Goal: Information Seeking & Learning: Check status

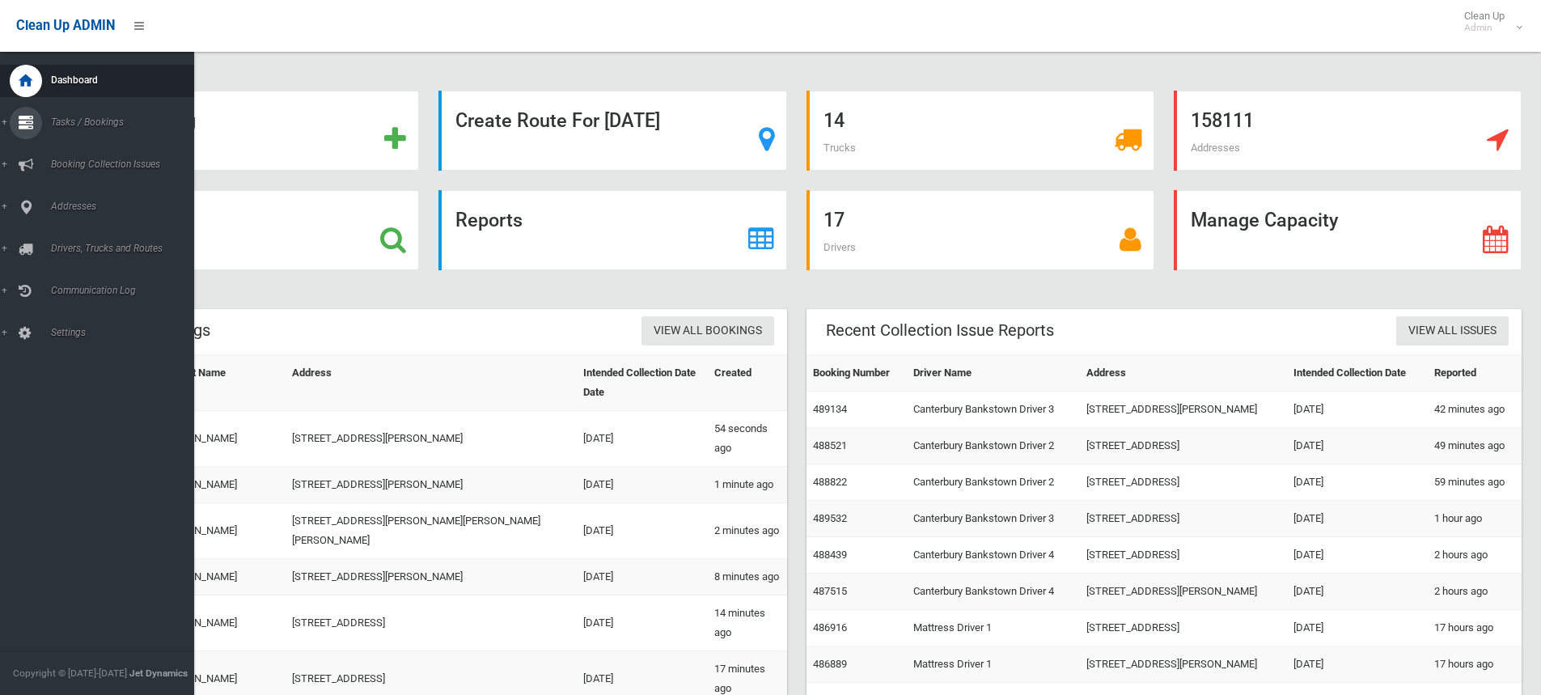
click at [24, 119] on icon at bounding box center [26, 123] width 15 height 32
click at [63, 235] on link "Search" at bounding box center [103, 241] width 206 height 23
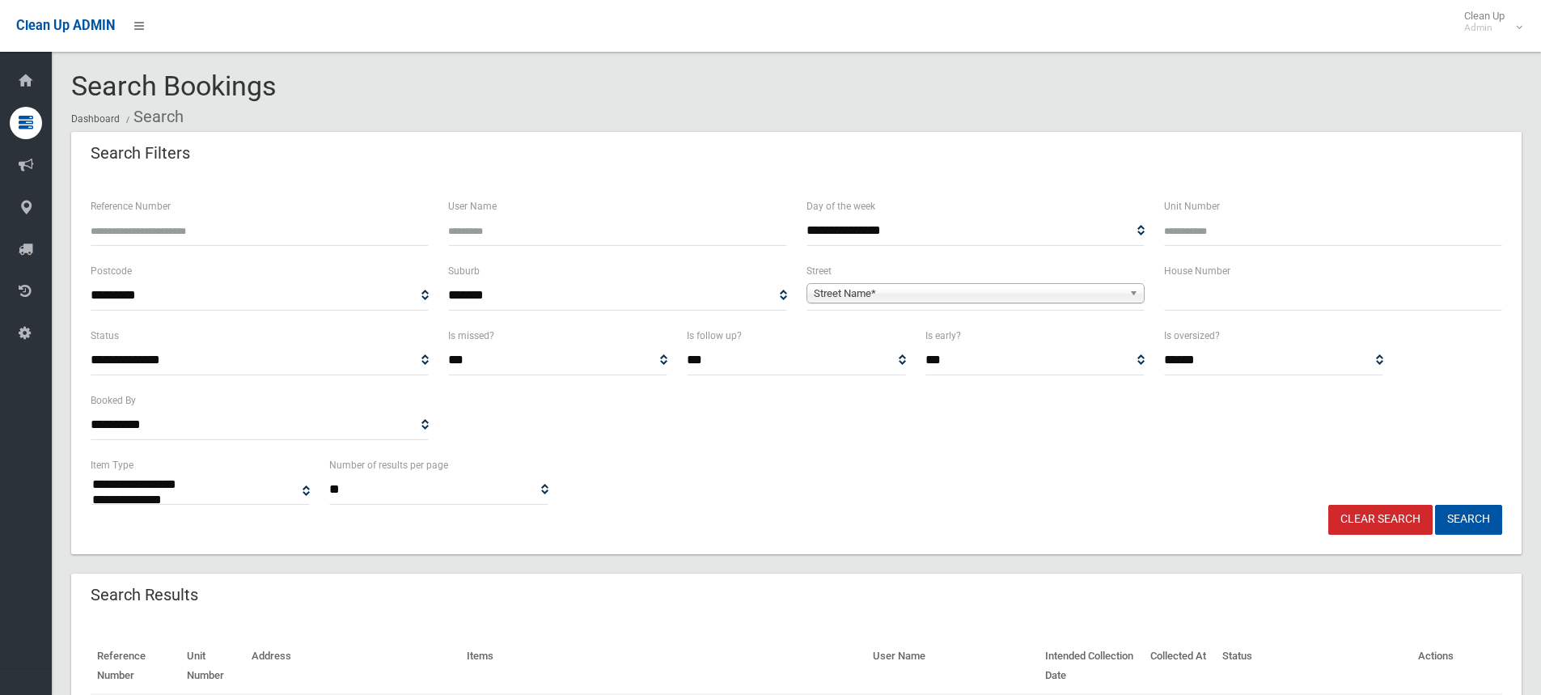
select select
click at [1275, 270] on div "House Number" at bounding box center [1333, 285] width 338 height 49
click at [1264, 290] on input "text" at bounding box center [1333, 296] width 338 height 30
type input "**"
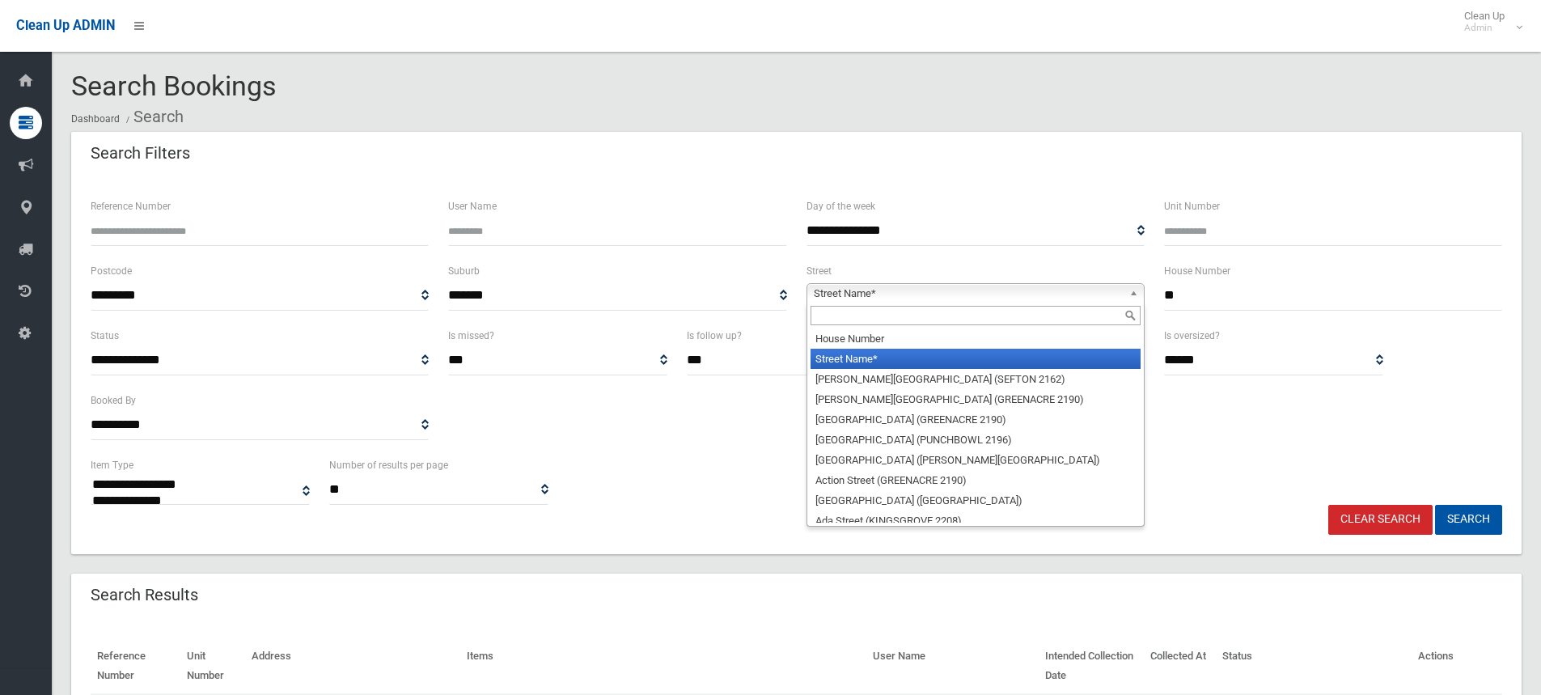
click at [1133, 288] on b at bounding box center [1136, 293] width 15 height 19
click at [1080, 313] on input "text" at bounding box center [975, 315] width 330 height 19
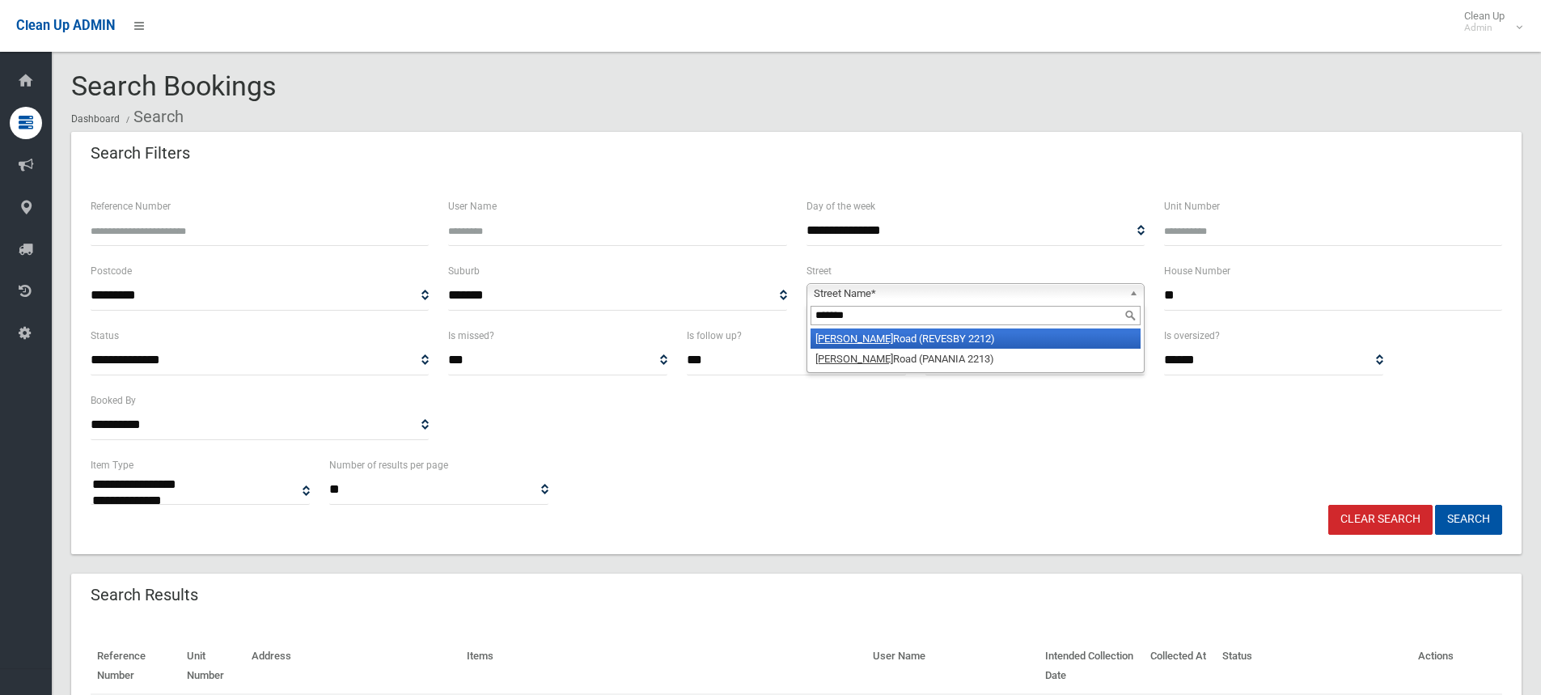
type input "*******"
click at [1006, 340] on li "[PERSON_NAME][GEOGRAPHIC_DATA] (REVESBY 2212)" at bounding box center [975, 338] width 330 height 20
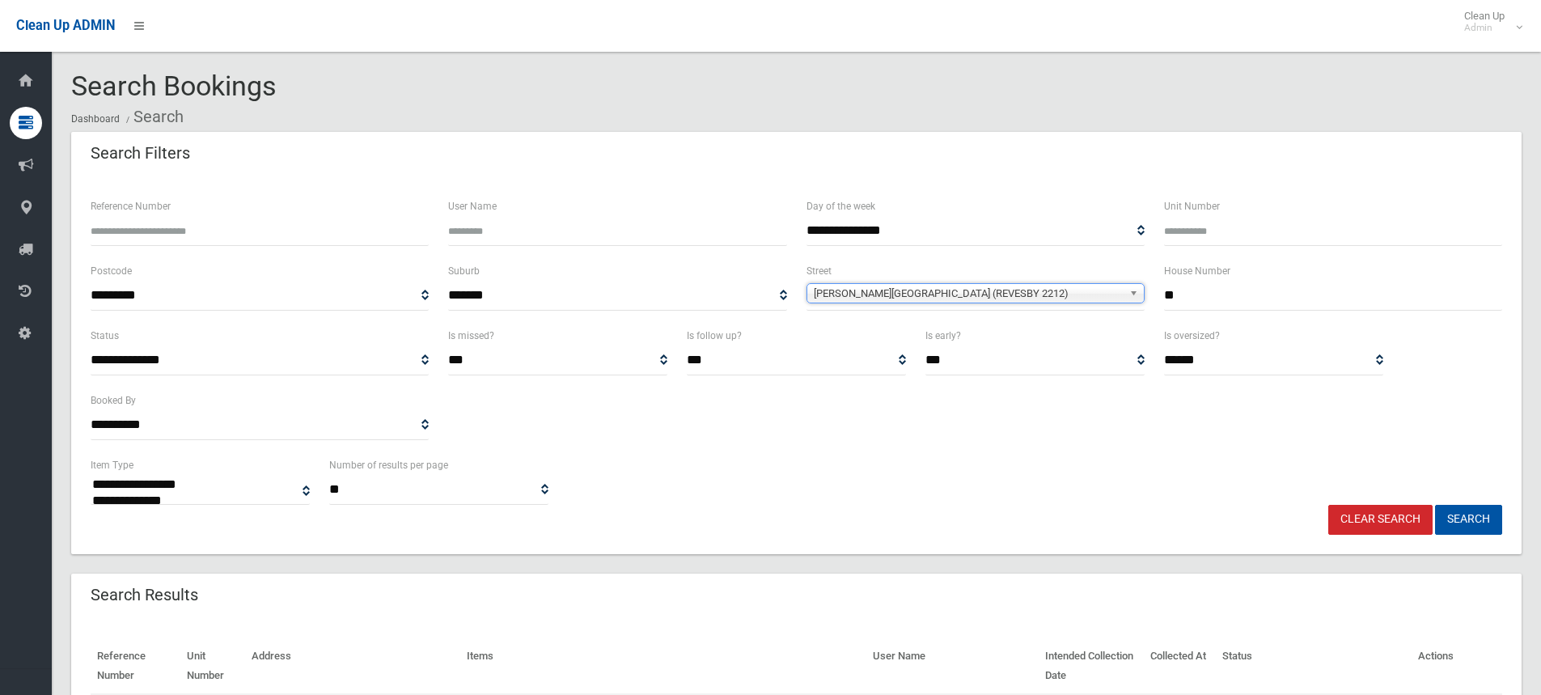
click at [1194, 293] on input "**" at bounding box center [1333, 296] width 338 height 30
click at [1435, 505] on button "Search" at bounding box center [1468, 520] width 67 height 30
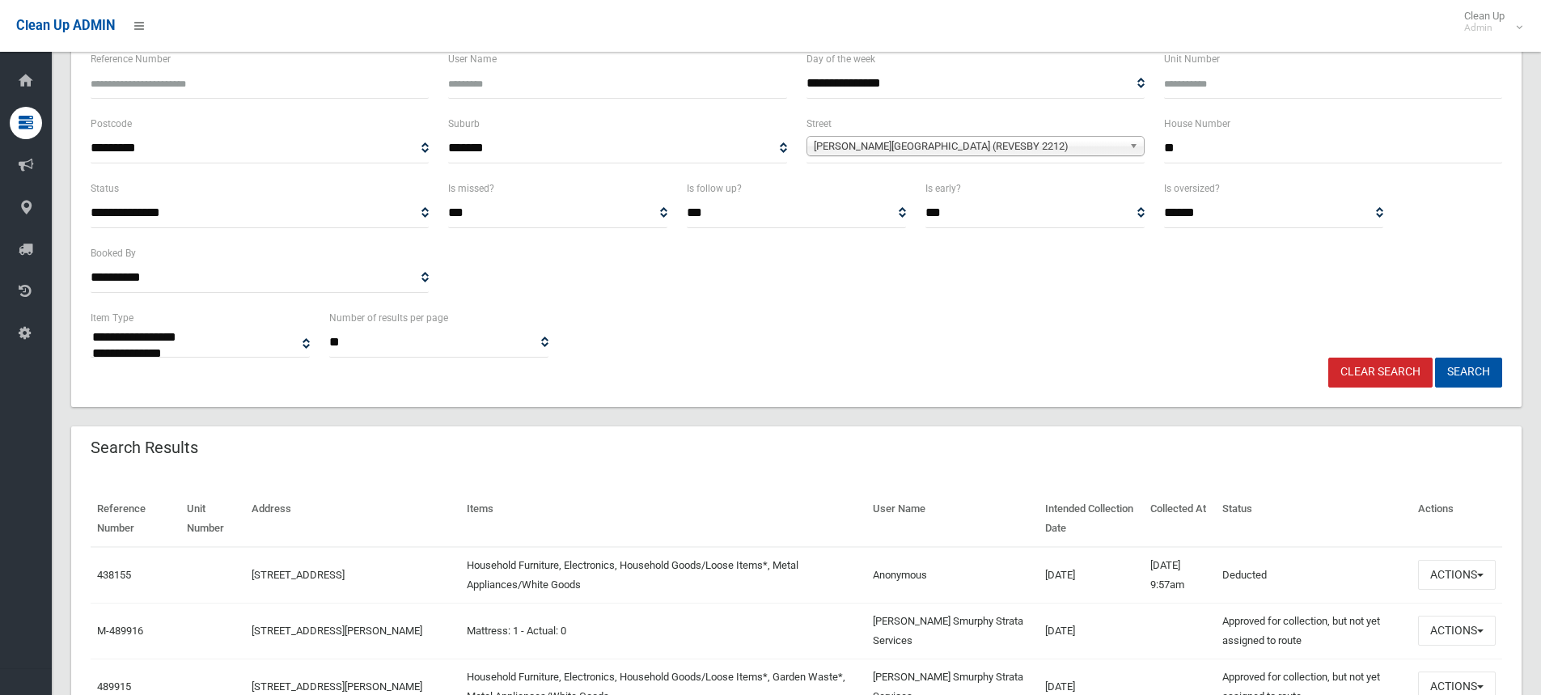
scroll to position [162, 0]
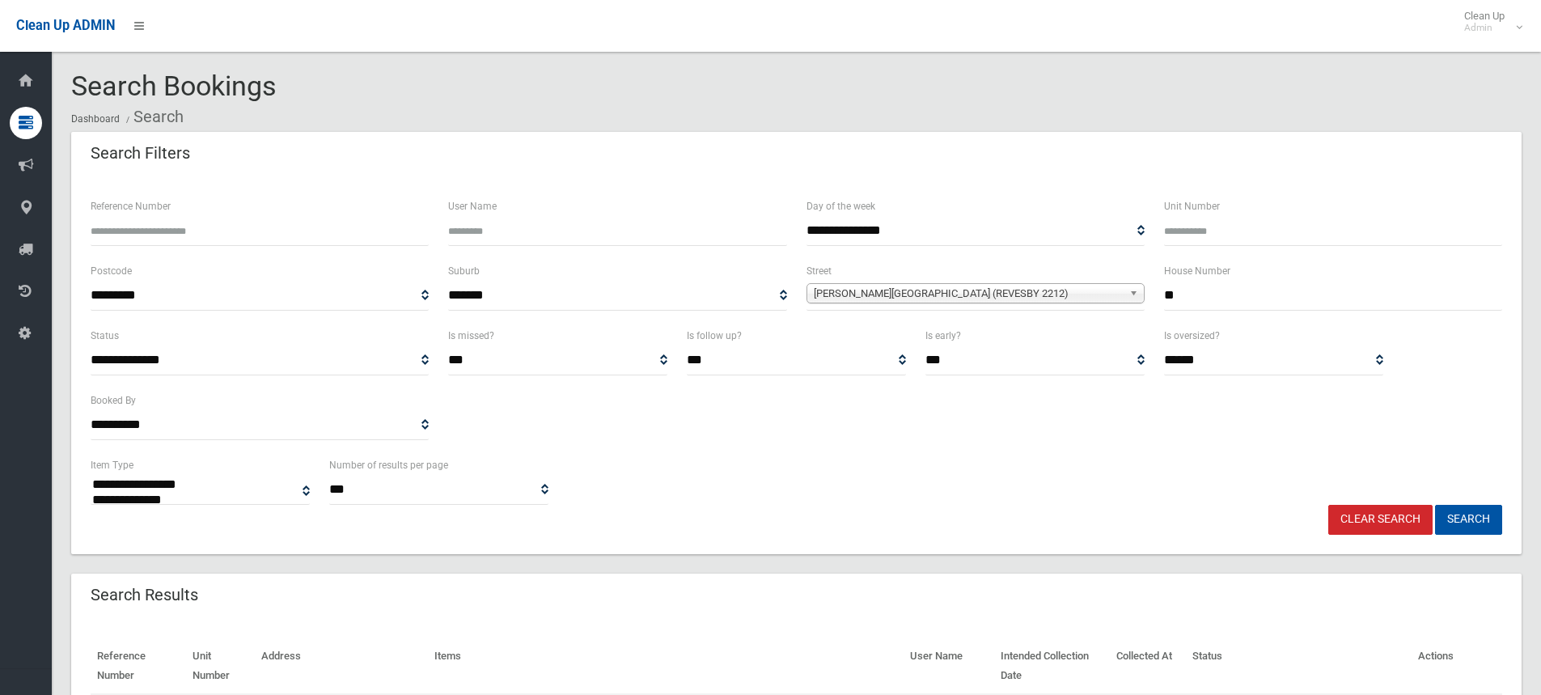
select select
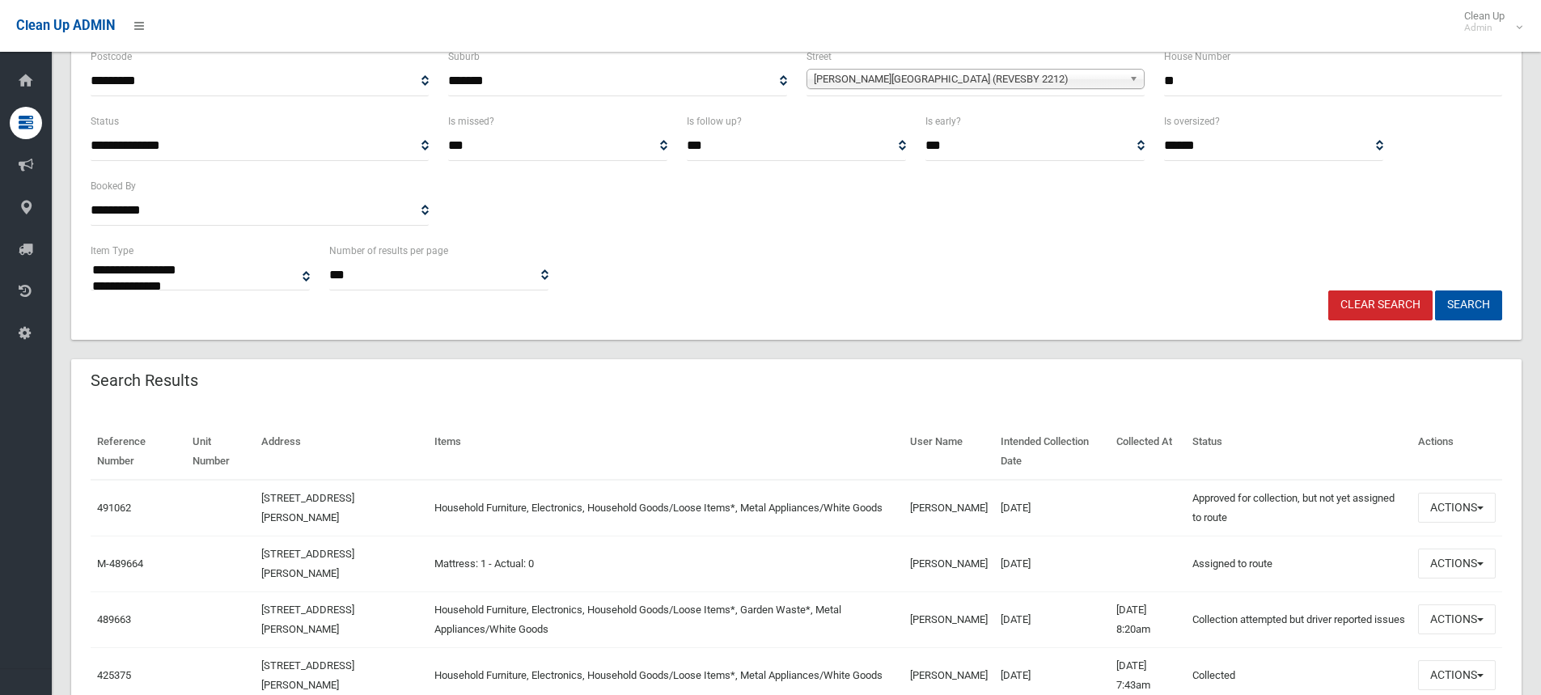
scroll to position [243, 0]
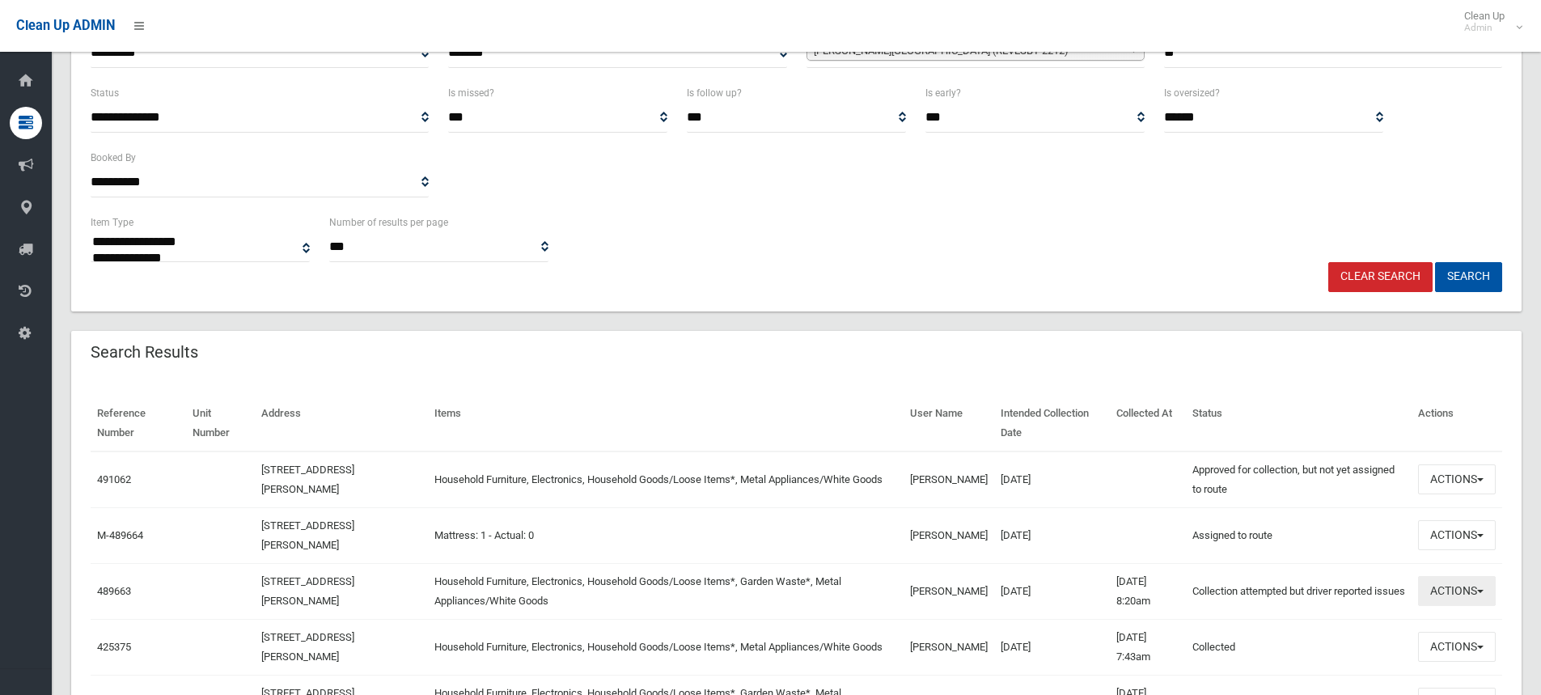
click at [1477, 590] on span "button" at bounding box center [1480, 591] width 6 height 3
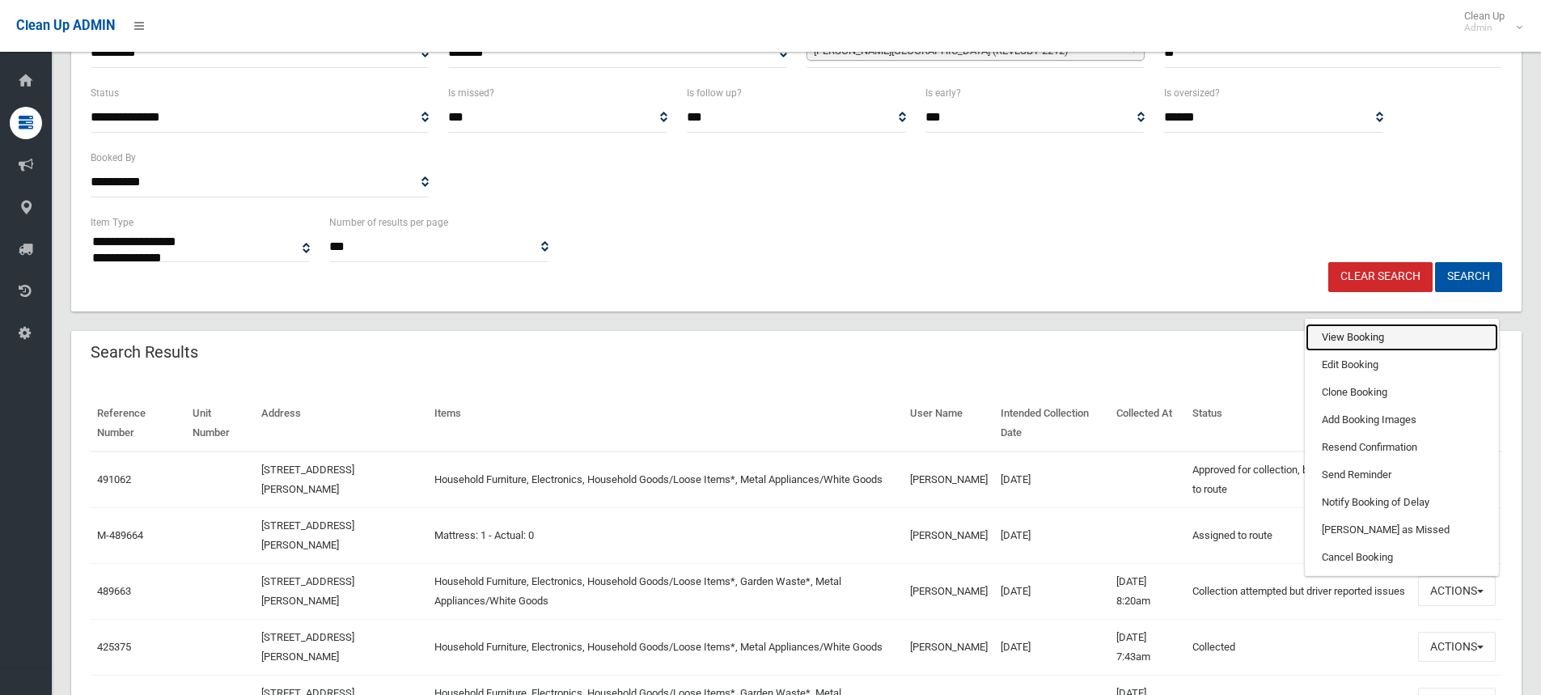
click at [1343, 336] on link "View Booking" at bounding box center [1401, 336] width 192 height 27
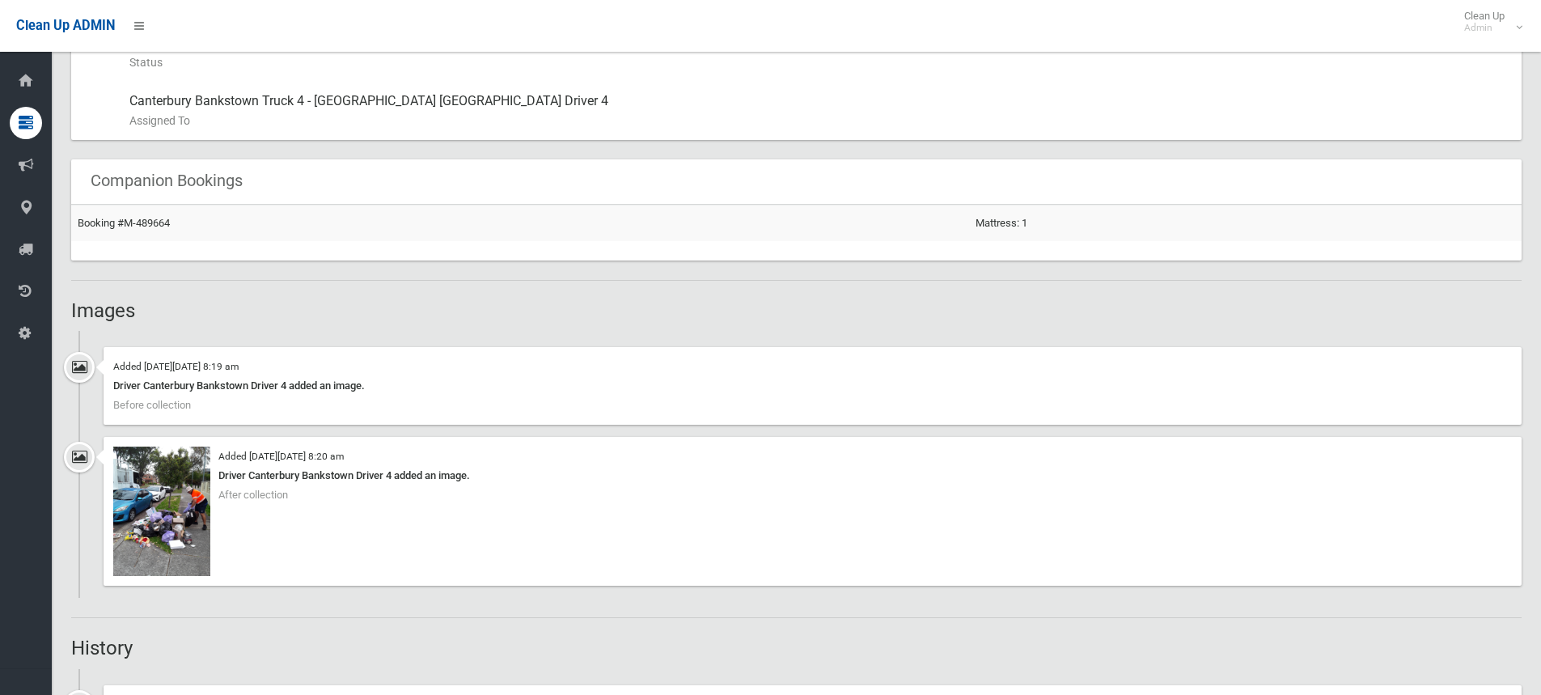
scroll to position [970, 0]
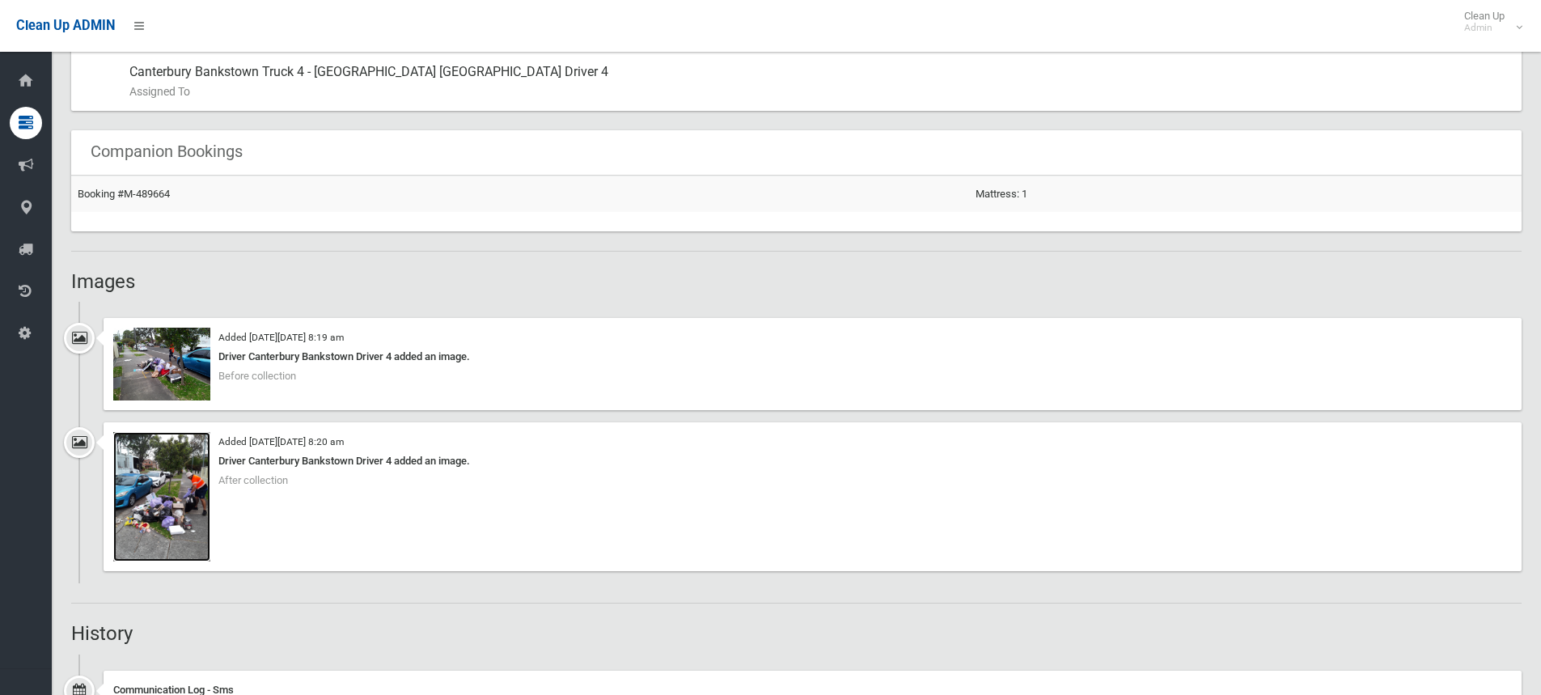
click at [180, 486] on img at bounding box center [161, 496] width 97 height 129
